Goal: Task Accomplishment & Management: Use online tool/utility

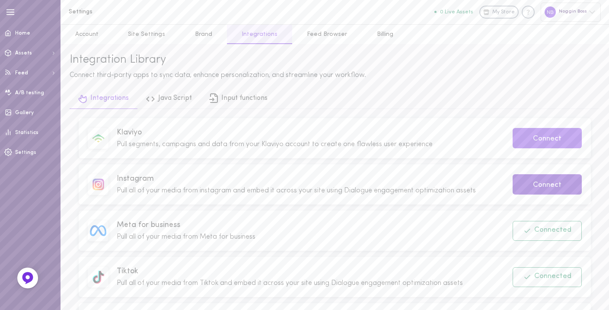
click at [531, 185] on button "Connect" at bounding box center [547, 184] width 69 height 20
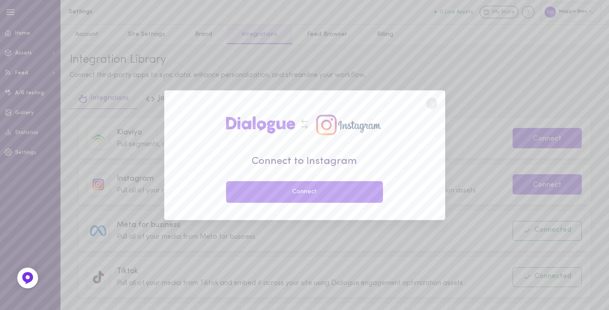
click at [339, 199] on button "Connect" at bounding box center [304, 192] width 157 height 22
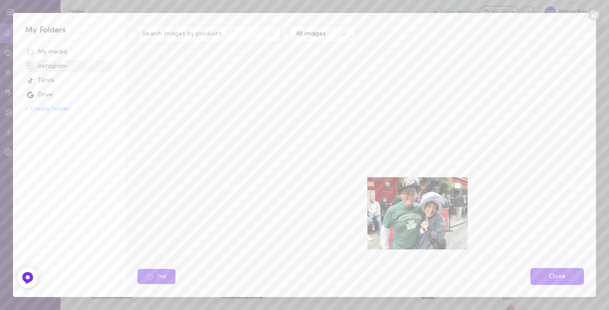
click at [544, 269] on link "Close" at bounding box center [557, 276] width 54 height 17
